Goal: Complete application form: Complete application form

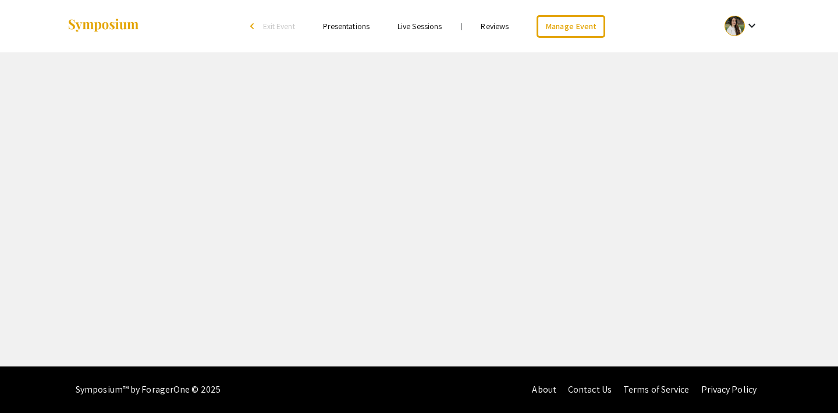
select select "8"
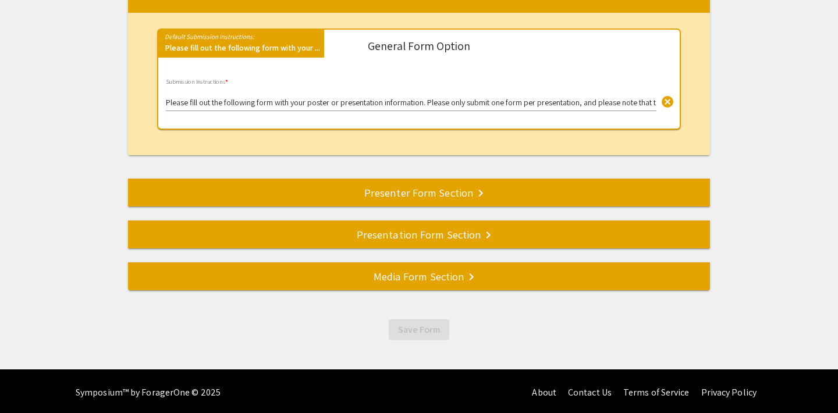
scroll to position [182, 0]
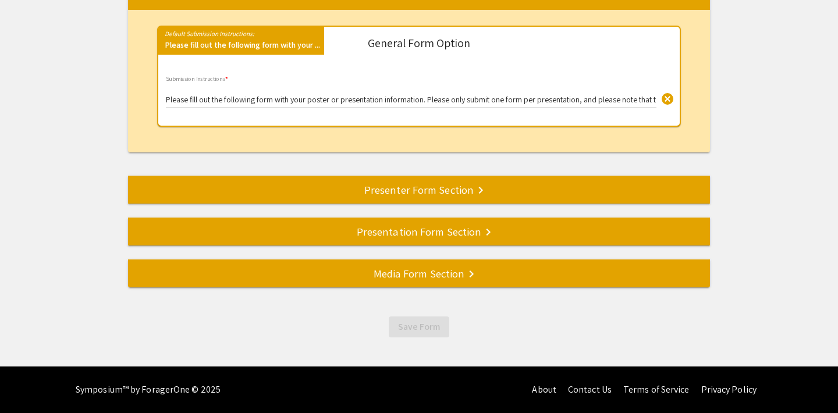
click at [405, 279] on div "Media Form Section keyboard_arrow_right" at bounding box center [419, 274] width 582 height 16
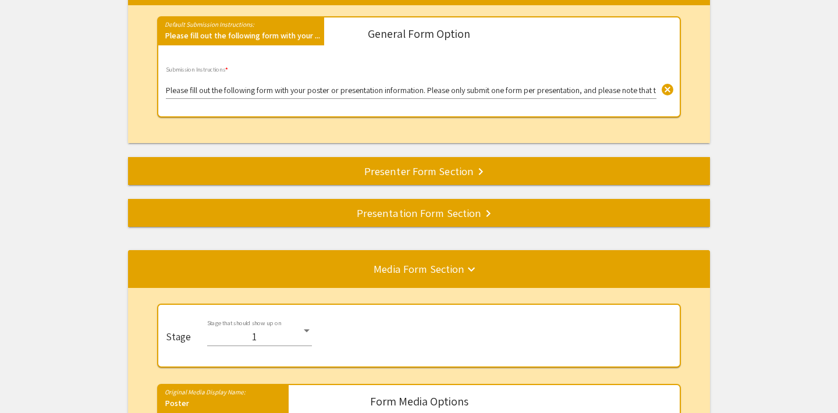
scroll to position [289, 0]
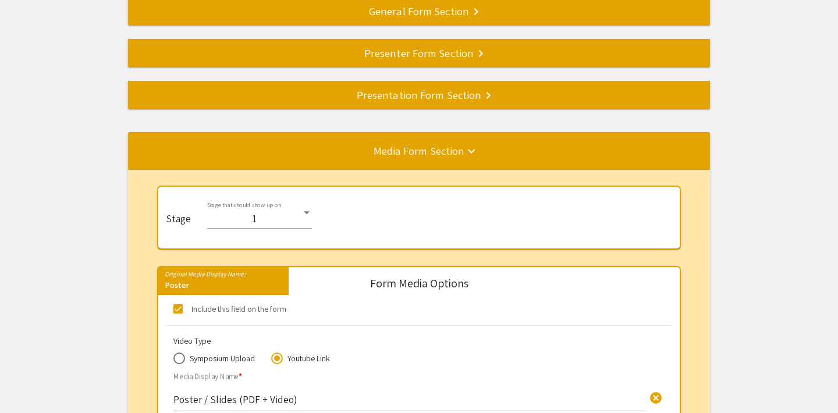
click at [415, 93] on div "Presentation Form Section keyboard_arrow_right" at bounding box center [419, 95] width 582 height 16
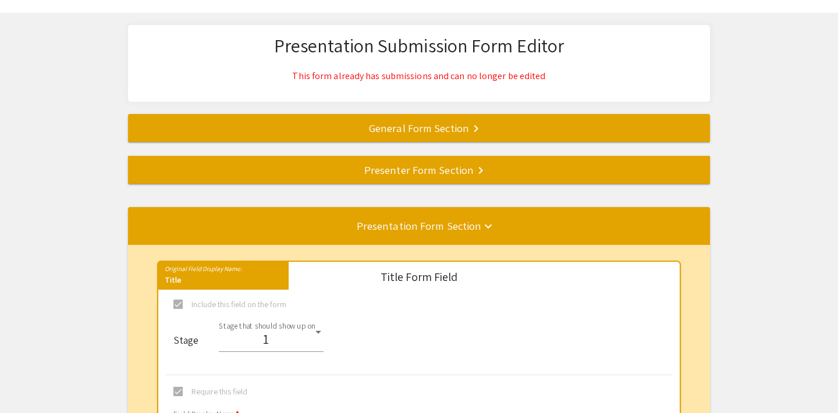
scroll to position [0, 0]
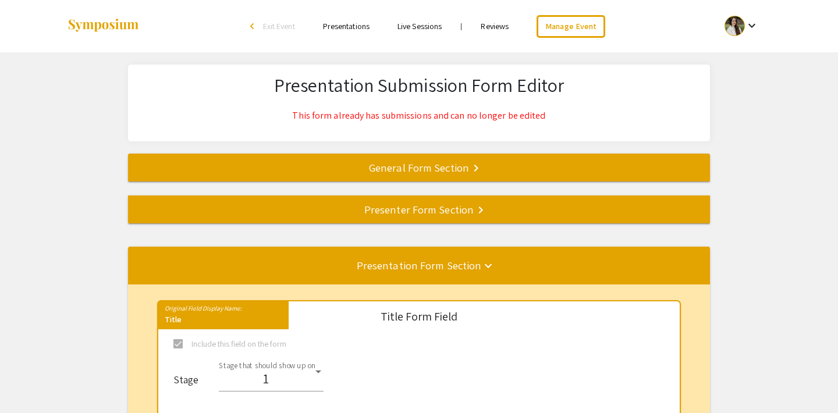
click at [422, 213] on div "Presenter Form Section keyboard_arrow_right" at bounding box center [419, 209] width 582 height 16
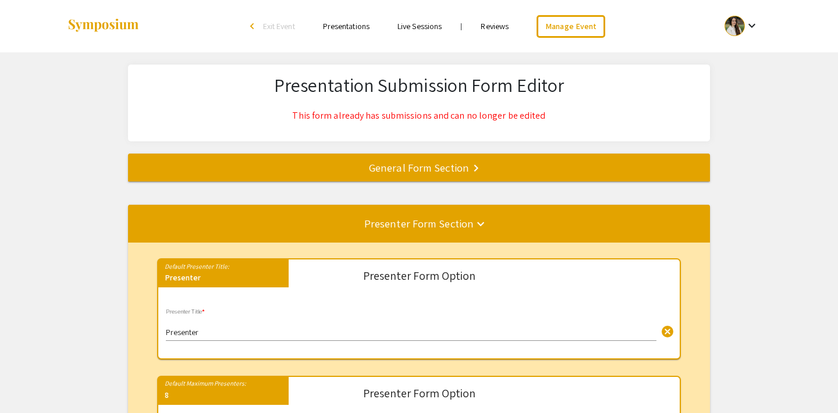
click at [426, 171] on div "General Form Section keyboard_arrow_right" at bounding box center [419, 168] width 582 height 16
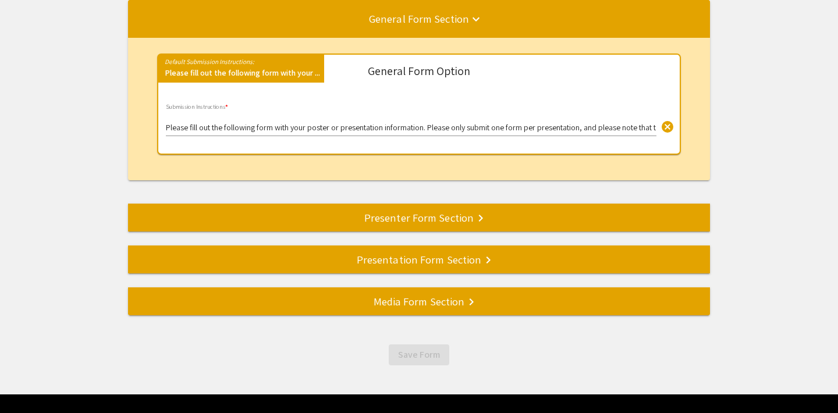
scroll to position [75, 0]
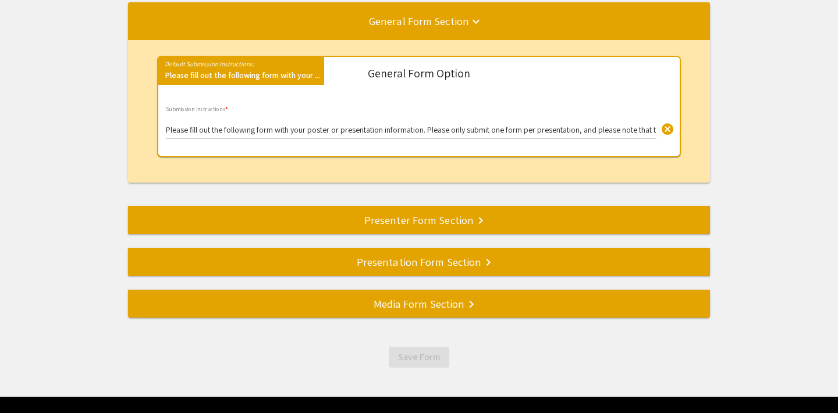
click at [463, 226] on div "Presenter Form Section keyboard_arrow_right" at bounding box center [419, 220] width 582 height 16
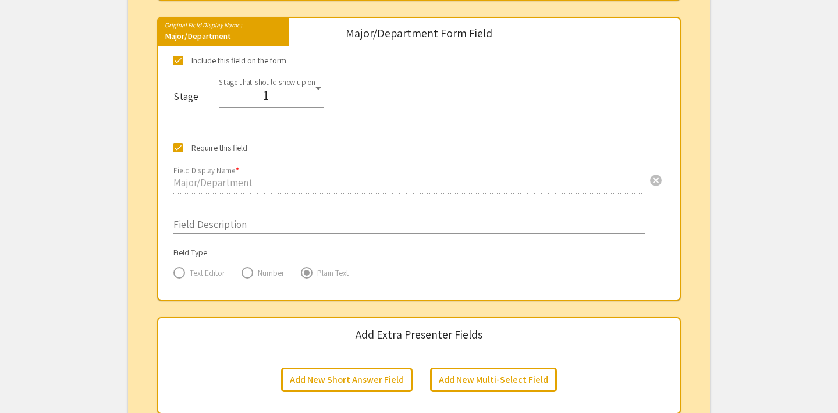
scroll to position [1780, 0]
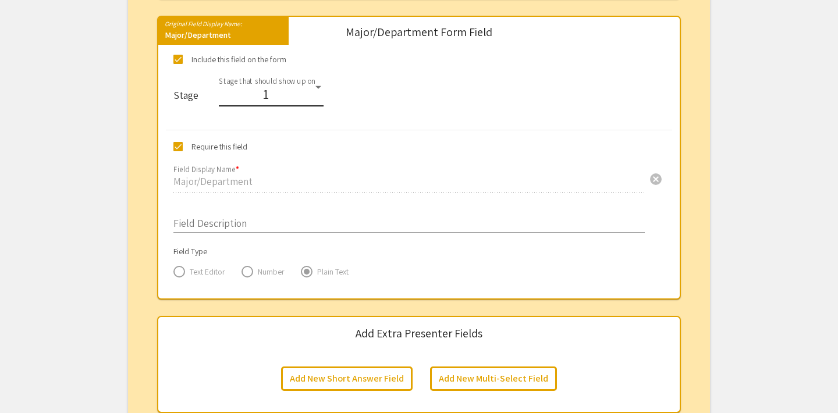
click at [298, 95] on div "1" at bounding box center [266, 94] width 94 height 15
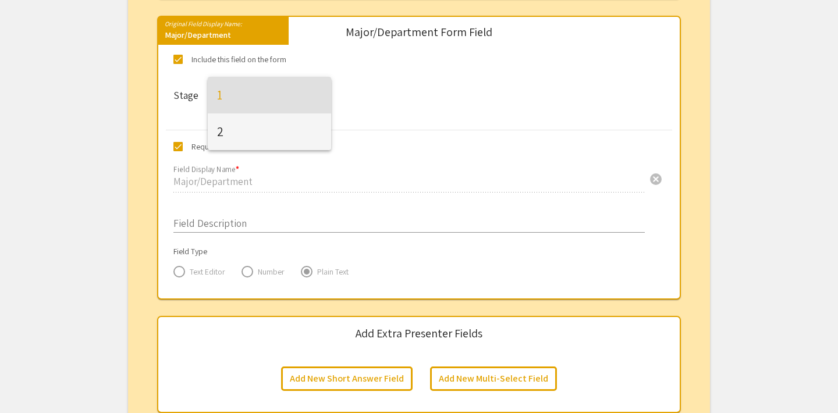
click at [264, 130] on span "2" at bounding box center [269, 132] width 105 height 37
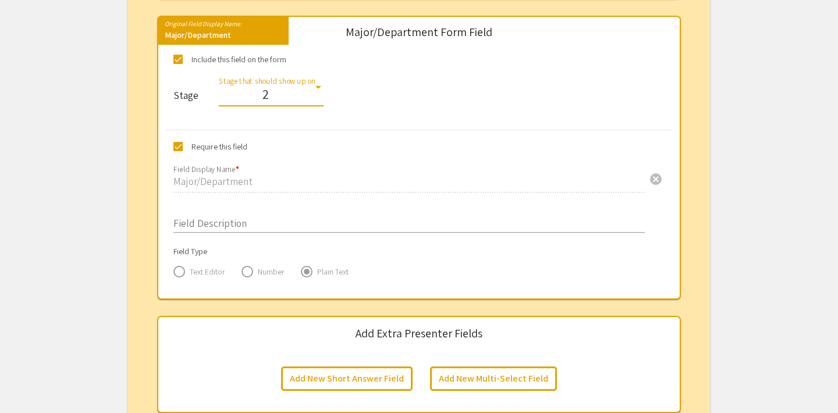
scroll to position [1825, 0]
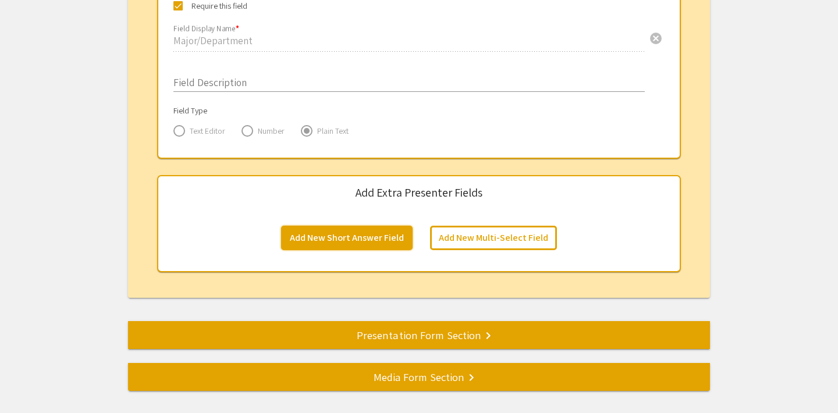
click at [376, 243] on button "Add New Short Answer Field" at bounding box center [347, 238] width 132 height 24
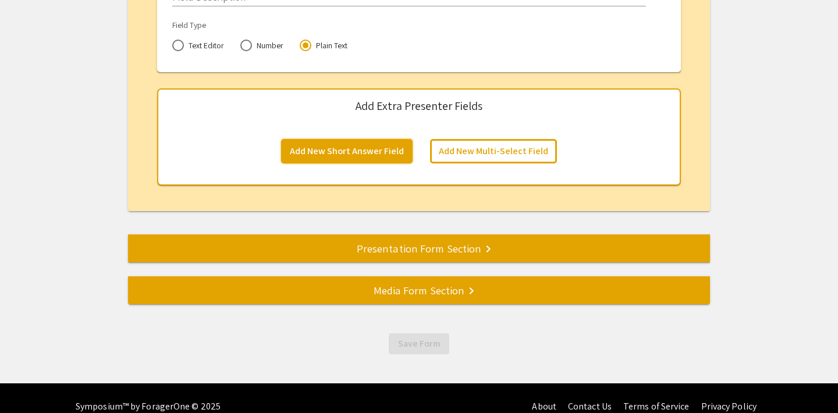
scroll to position [2354, 0]
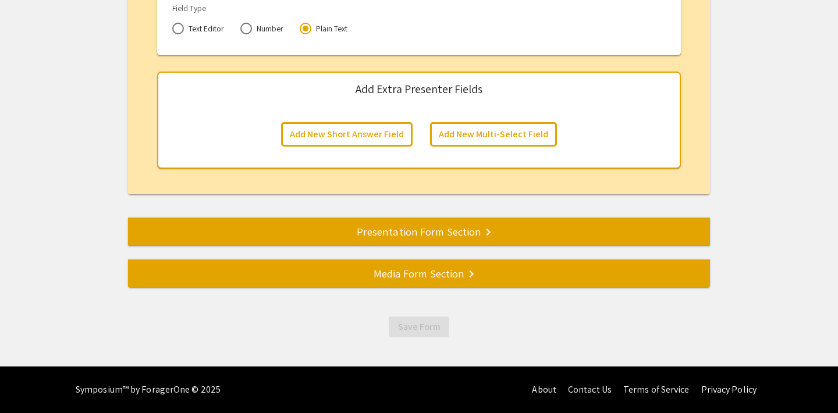
click at [419, 230] on div "Presentation Form Section keyboard_arrow_right" at bounding box center [419, 232] width 582 height 16
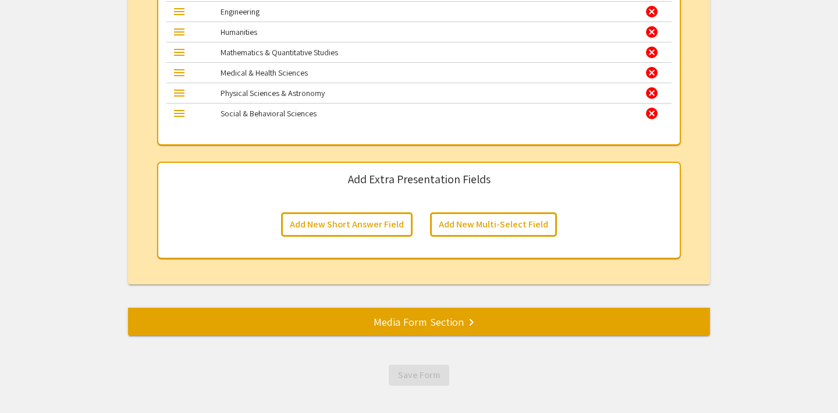
scroll to position [1833, 0]
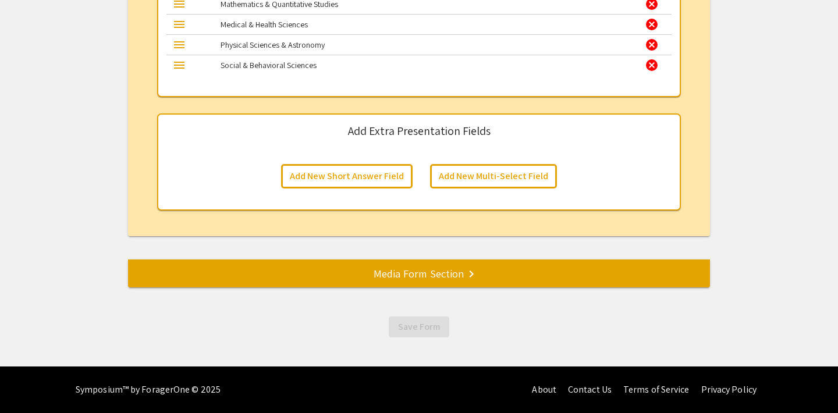
click at [428, 277] on div "Media Form Section keyboard_arrow_right" at bounding box center [419, 274] width 582 height 16
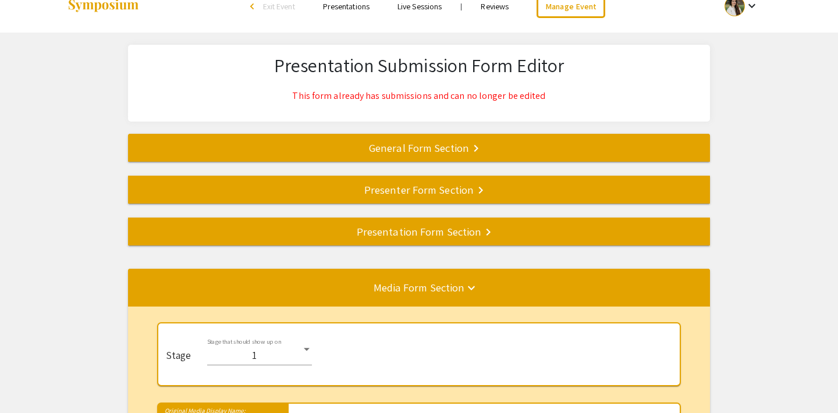
scroll to position [0, 0]
